Goal: Navigation & Orientation: Understand site structure

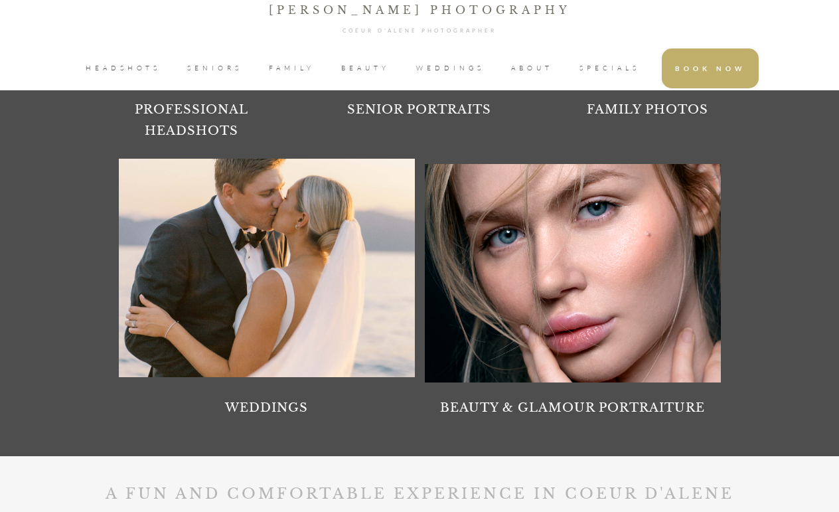
scroll to position [1151, 0]
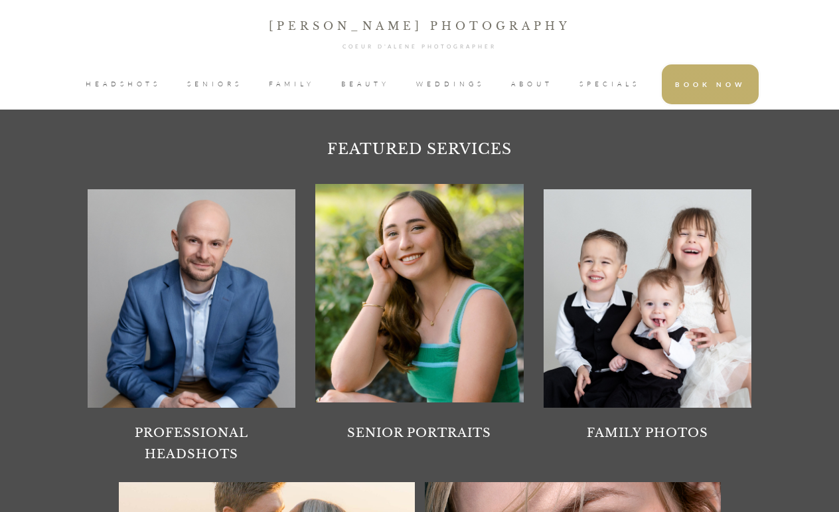
click at [187, 248] on div at bounding box center [192, 298] width 208 height 218
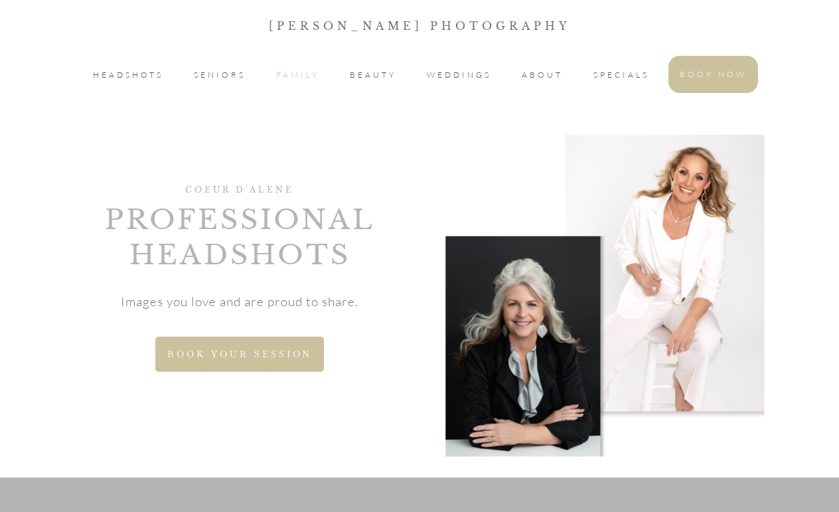
click at [285, 76] on span "FAMILY" at bounding box center [297, 75] width 43 height 16
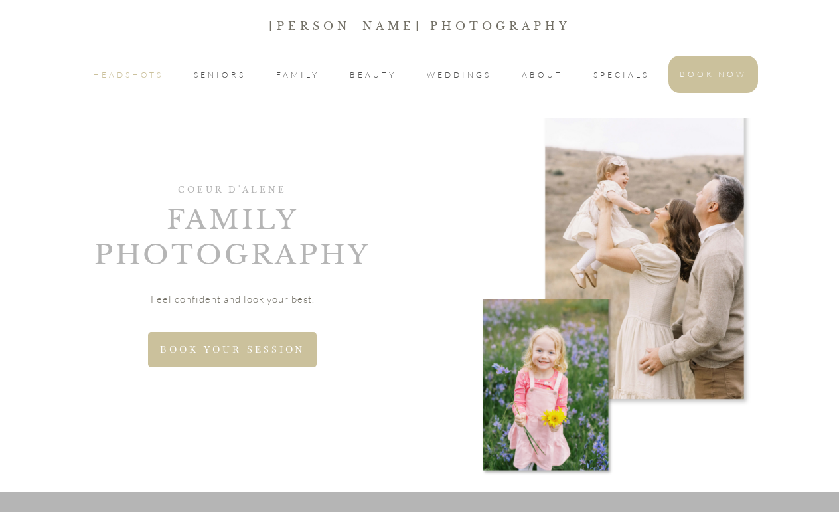
click at [151, 78] on span "HEADSHOTS" at bounding box center [128, 75] width 70 height 16
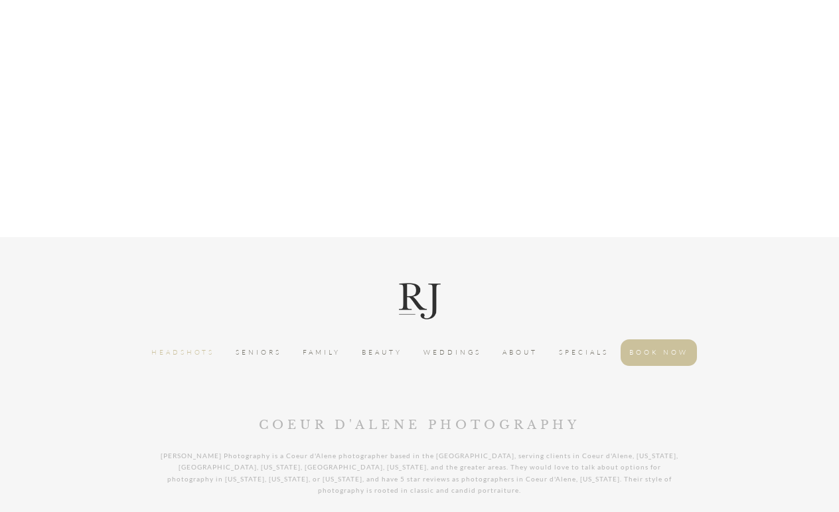
scroll to position [3671, 0]
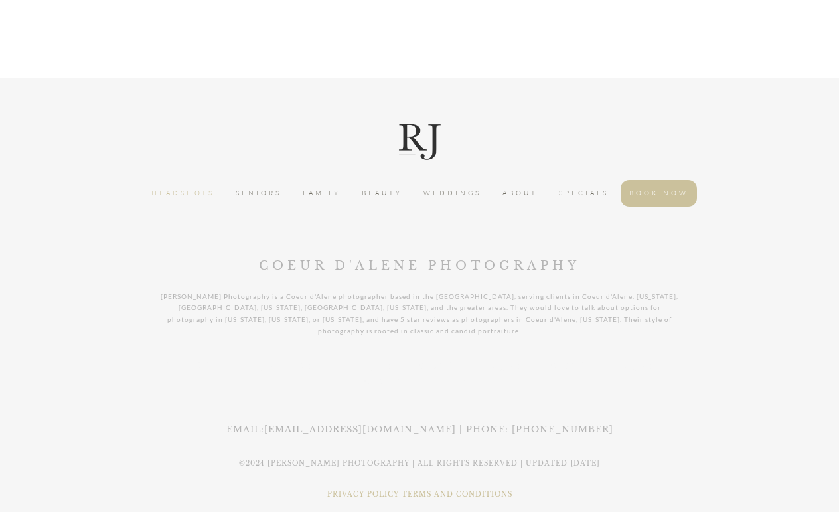
click at [262, 187] on span "SENIORS" at bounding box center [259, 193] width 46 height 13
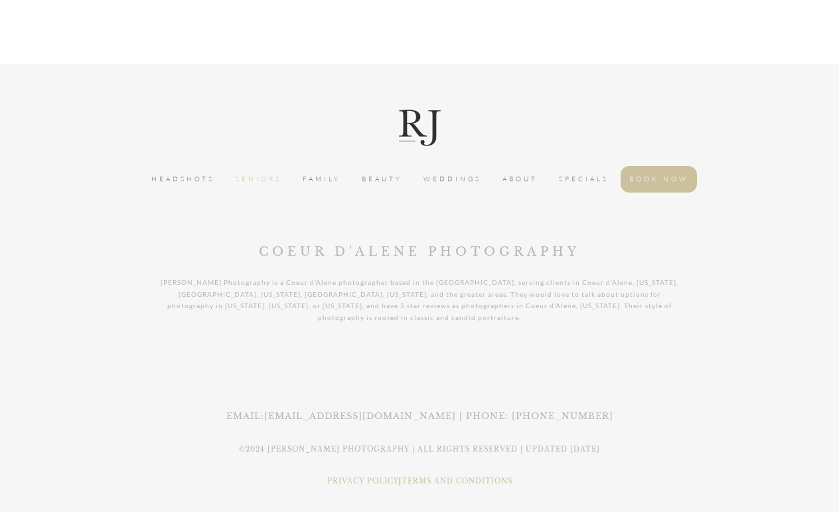
scroll to position [4034, 0]
click at [524, 172] on span "ABOUT" at bounding box center [520, 177] width 35 height 13
